Goal: Ask a question: Seek information or help from site administrators or community

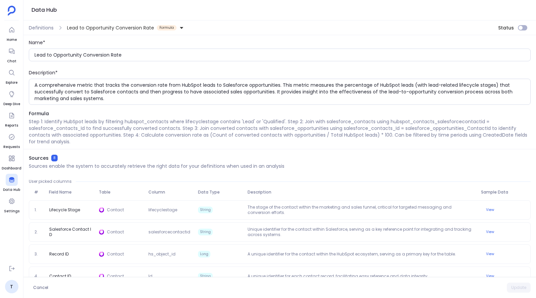
scroll to position [102, 0]
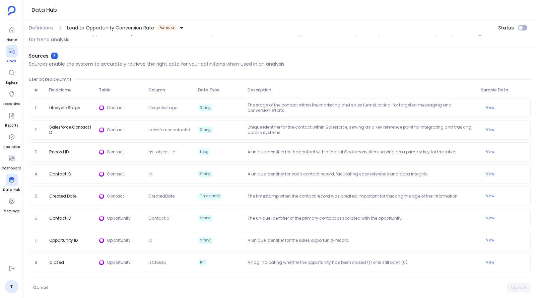
click at [10, 55] on div at bounding box center [12, 51] width 12 height 12
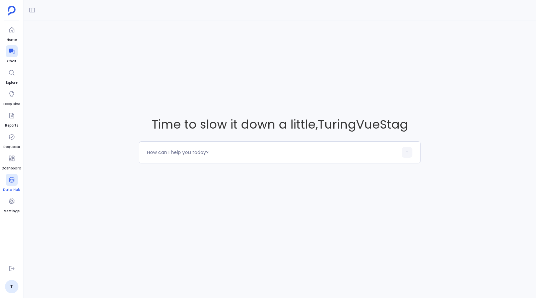
click at [10, 181] on icon at bounding box center [11, 180] width 7 height 7
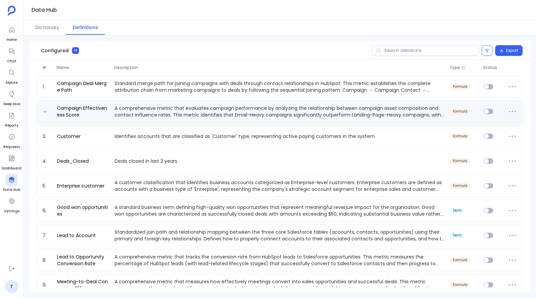
click at [166, 113] on p "A comprehensive metric that evaluates campaign performance by analyzing the rel…" at bounding box center [280, 111] width 336 height 13
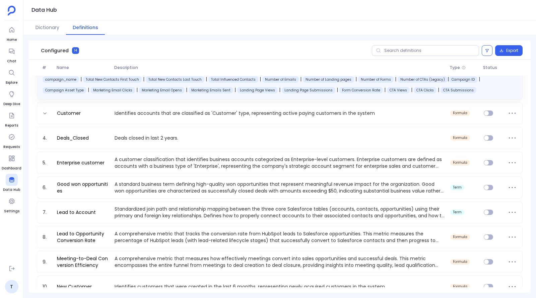
scroll to position [84, 0]
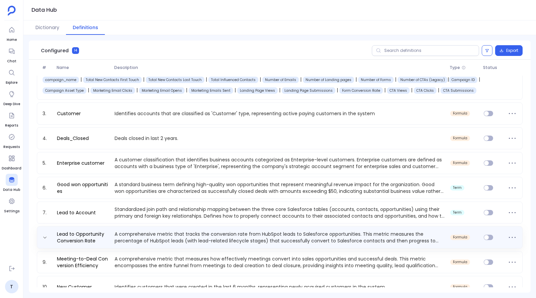
click at [145, 232] on p "A comprehensive metric that tracks the conversion rate from HubSpot leads to Sa…" at bounding box center [280, 237] width 336 height 13
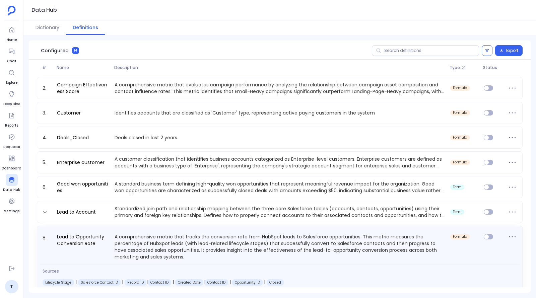
scroll to position [0, 0]
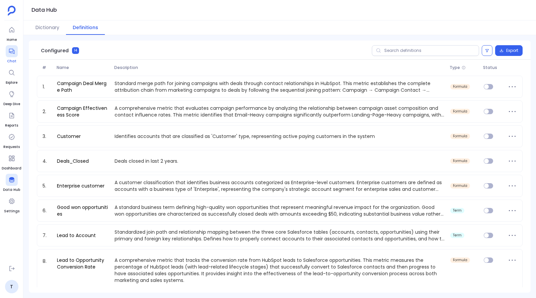
click at [14, 51] on icon at bounding box center [11, 51] width 5 height 5
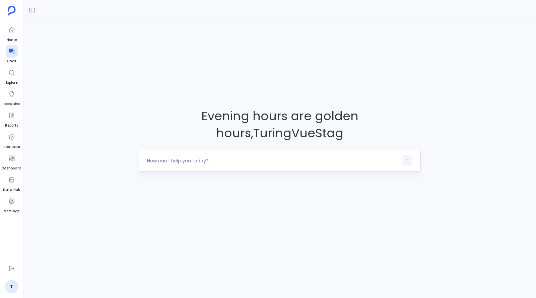
click at [202, 162] on textarea at bounding box center [272, 161] width 251 height 7
type textarea "Which accounts are showing risk signals?"
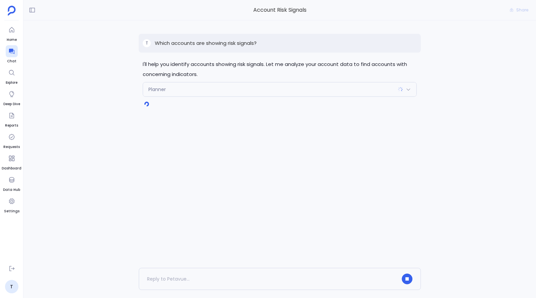
click at [220, 87] on div "Planner" at bounding box center [280, 89] width 274 height 14
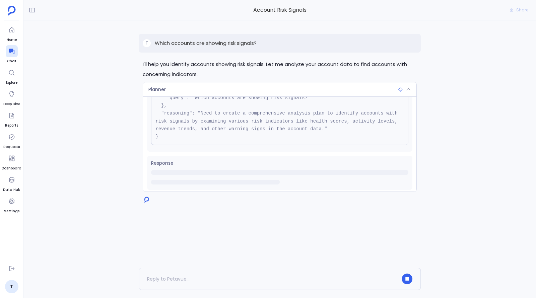
scroll to position [52, 0]
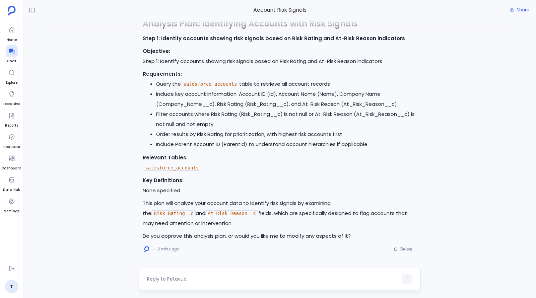
click at [203, 281] on textarea at bounding box center [272, 279] width 251 height 7
type textarea "proceed"
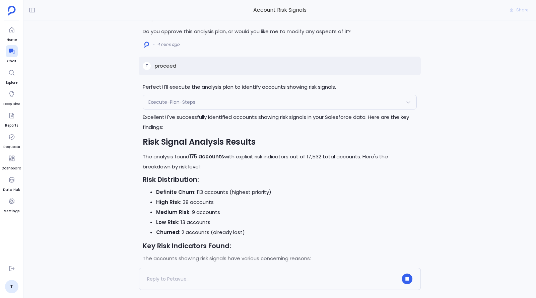
click at [208, 109] on div "Execute-Plan-Steps" at bounding box center [280, 102] width 274 height 14
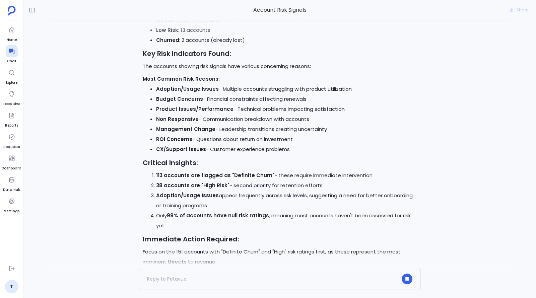
scroll to position [0, 0]
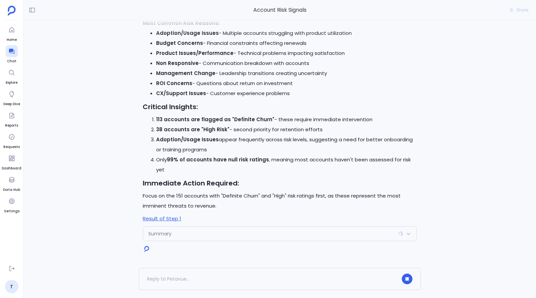
click at [203, 231] on div "Summary" at bounding box center [280, 234] width 274 height 14
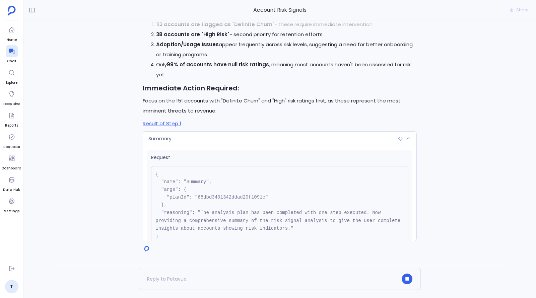
scroll to position [52, 0]
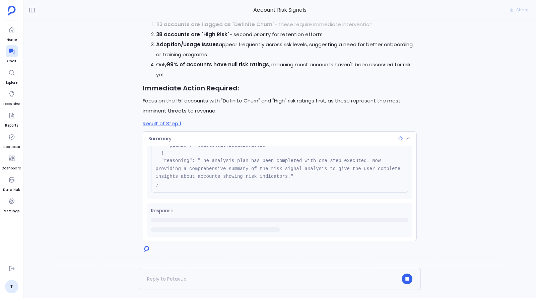
click at [384, 143] on div "Summary" at bounding box center [280, 139] width 274 height 14
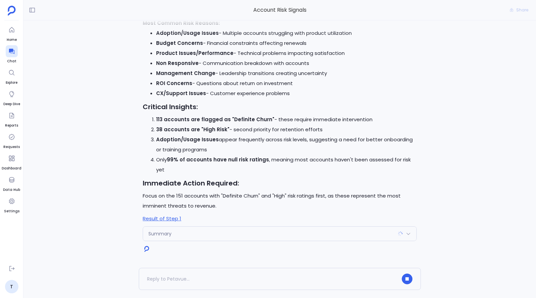
scroll to position [0, 0]
drag, startPoint x: 163, startPoint y: 193, endPoint x: 264, endPoint y: 193, distance: 100.9
click at [264, 193] on p "Focus on the 151 accounts with "Definite Churn" and "High" risk ratings first, …" at bounding box center [280, 201] width 274 height 20
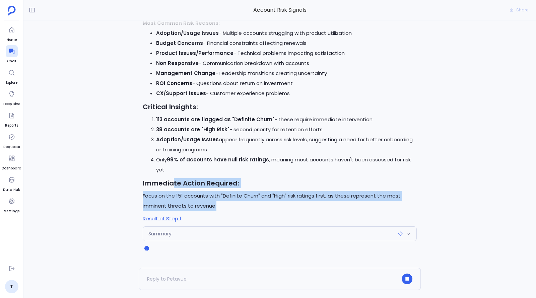
drag, startPoint x: 226, startPoint y: 205, endPoint x: 175, endPoint y: 188, distance: 53.9
click at [175, 188] on div "Excellent! I've successfully identified accounts showing risk signals in your S…" at bounding box center [280, 44] width 274 height 360
click at [175, 188] on h3 "Immediate Action Required:" at bounding box center [280, 183] width 274 height 10
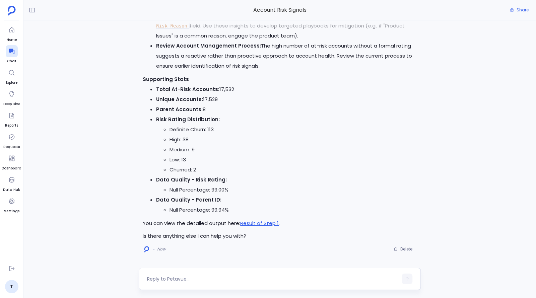
click at [202, 285] on div at bounding box center [272, 279] width 251 height 11
click at [200, 281] on textarea at bounding box center [272, 279] width 251 height 7
type textarea "Yes, can you create relevant definition from the above chat?"
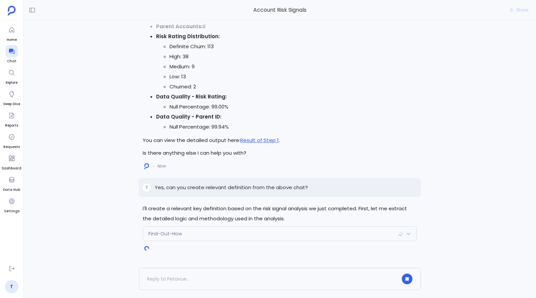
click at [189, 231] on div "Find-Out-How" at bounding box center [280, 234] width 274 height 14
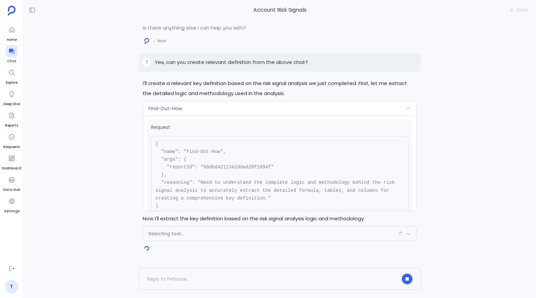
click at [204, 107] on div "Find-Out-How" at bounding box center [280, 109] width 274 height 14
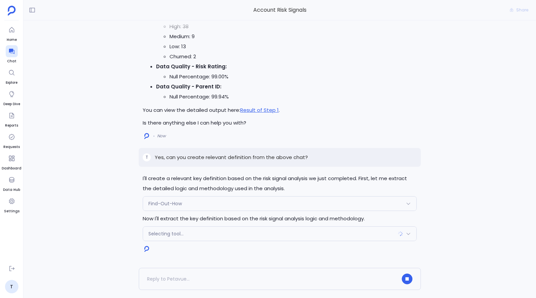
click at [205, 233] on div "Selecting tool..." at bounding box center [280, 234] width 274 height 14
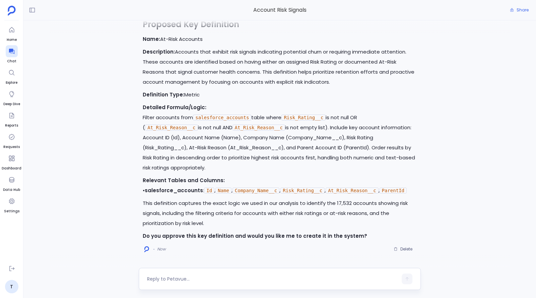
click at [206, 277] on textarea at bounding box center [272, 279] width 251 height 7
type textarea "yes proceed"
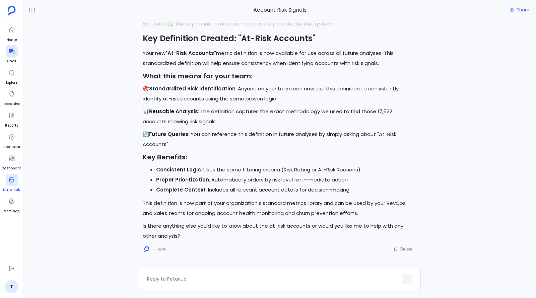
click at [13, 184] on div at bounding box center [12, 180] width 12 height 12
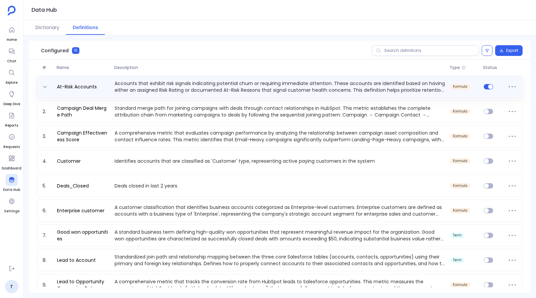
click at [201, 87] on p "Accounts that exhibit risk signals indicating potential churn or requiring imme…" at bounding box center [280, 86] width 336 height 13
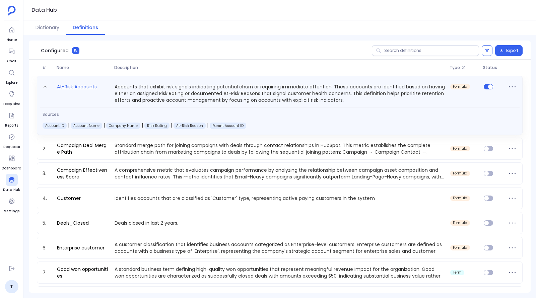
click at [84, 90] on link "At-Risk Accounts" at bounding box center [76, 93] width 45 height 21
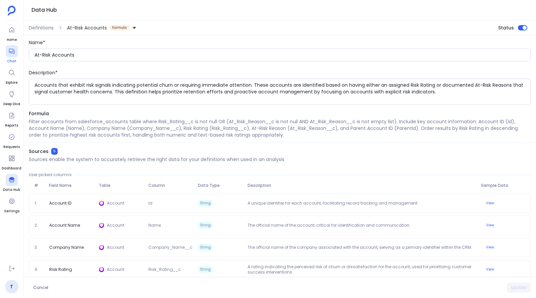
click at [9, 54] on icon at bounding box center [11, 51] width 7 height 7
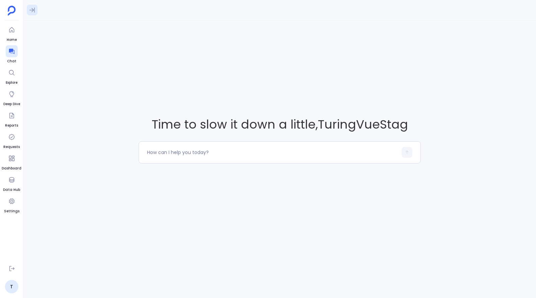
click at [33, 13] on icon at bounding box center [32, 10] width 7 height 7
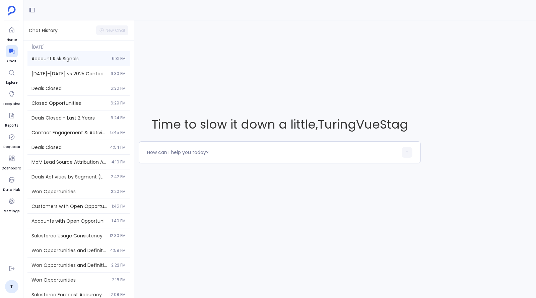
click at [54, 57] on span "Account Risk Signals" at bounding box center [70, 58] width 76 height 7
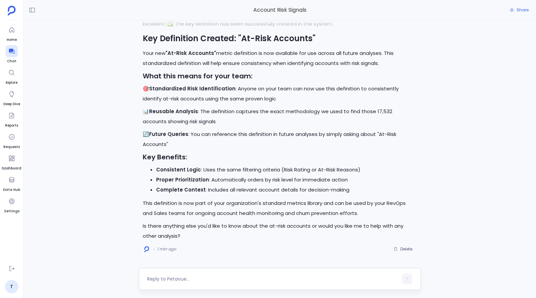
click at [292, 280] on textarea at bounding box center [272, 279] width 251 height 7
click at [221, 280] on textarea at bounding box center [272, 279] width 251 height 7
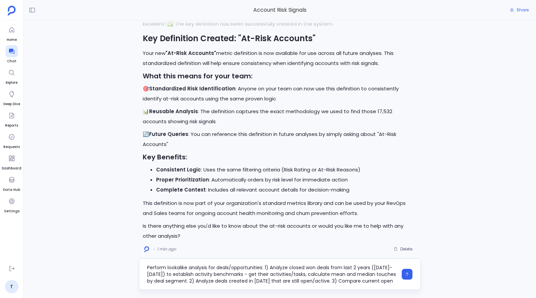
type textarea "Perform lookalike analysis for deals/opportunities: 1) Analyze closed won deals…"
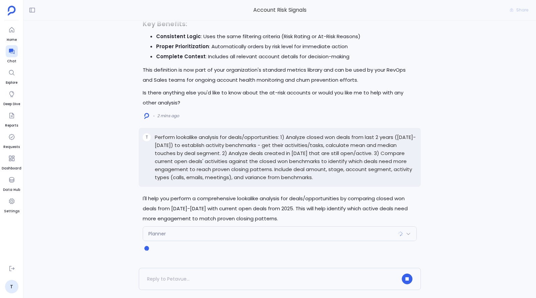
click at [227, 236] on div "Planner" at bounding box center [280, 234] width 274 height 14
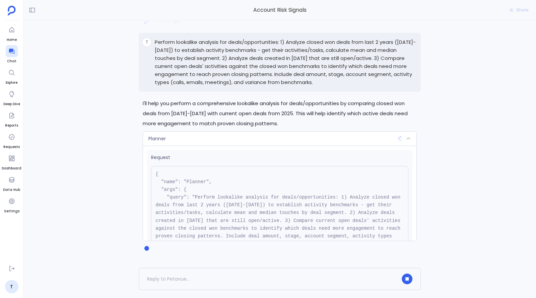
click at [237, 143] on div "Planner" at bounding box center [280, 139] width 274 height 14
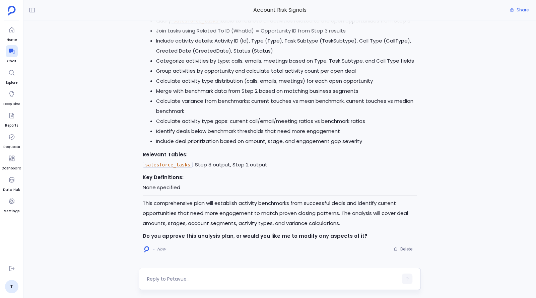
click at [215, 276] on textarea at bounding box center [272, 279] width 251 height 7
type textarea "proceed"
